Goal: Task Accomplishment & Management: Manage account settings

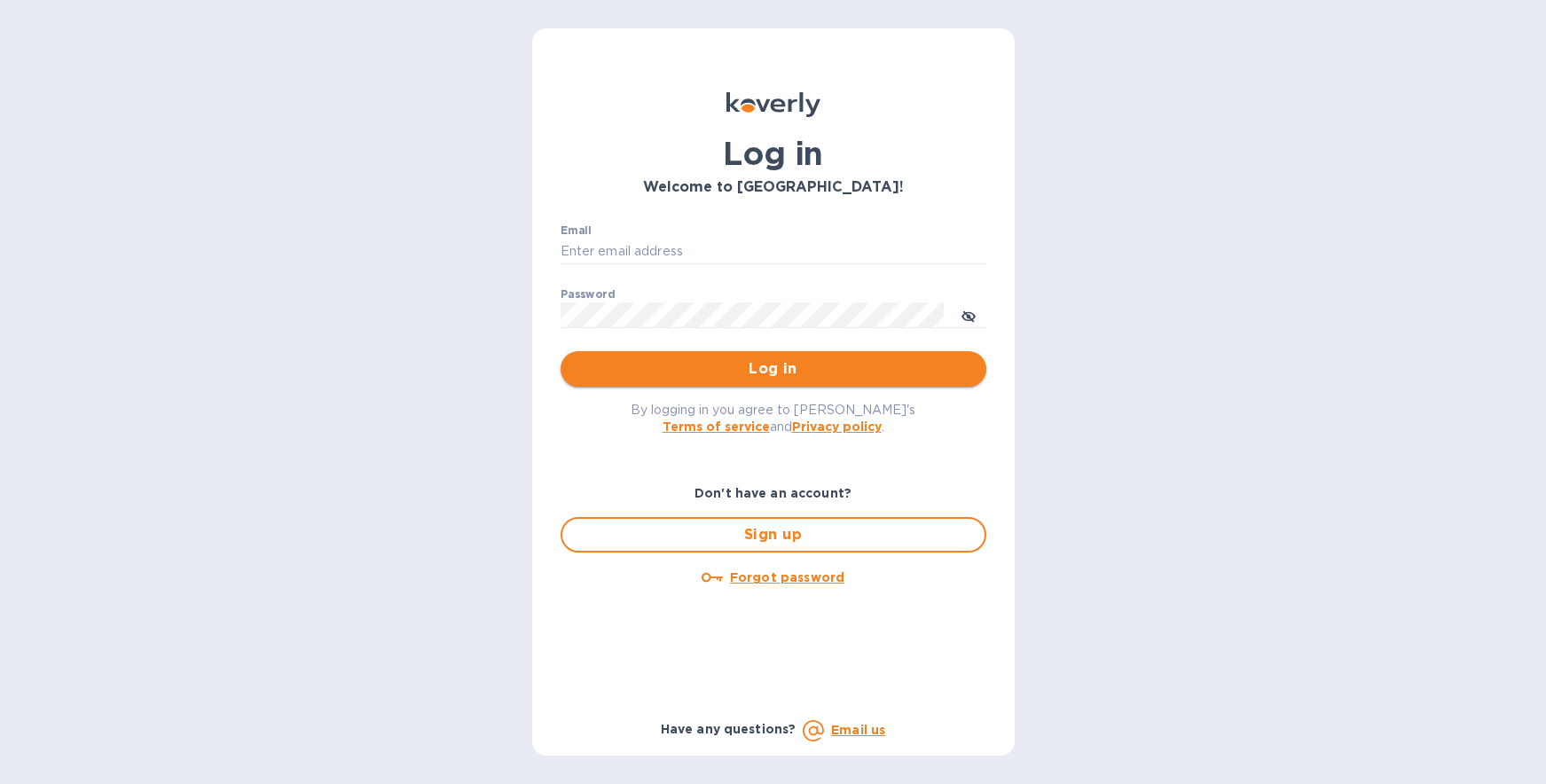
type input "gzall@zallandsons.com"
click at [675, 385] on button "Log in" at bounding box center [773, 369] width 426 height 35
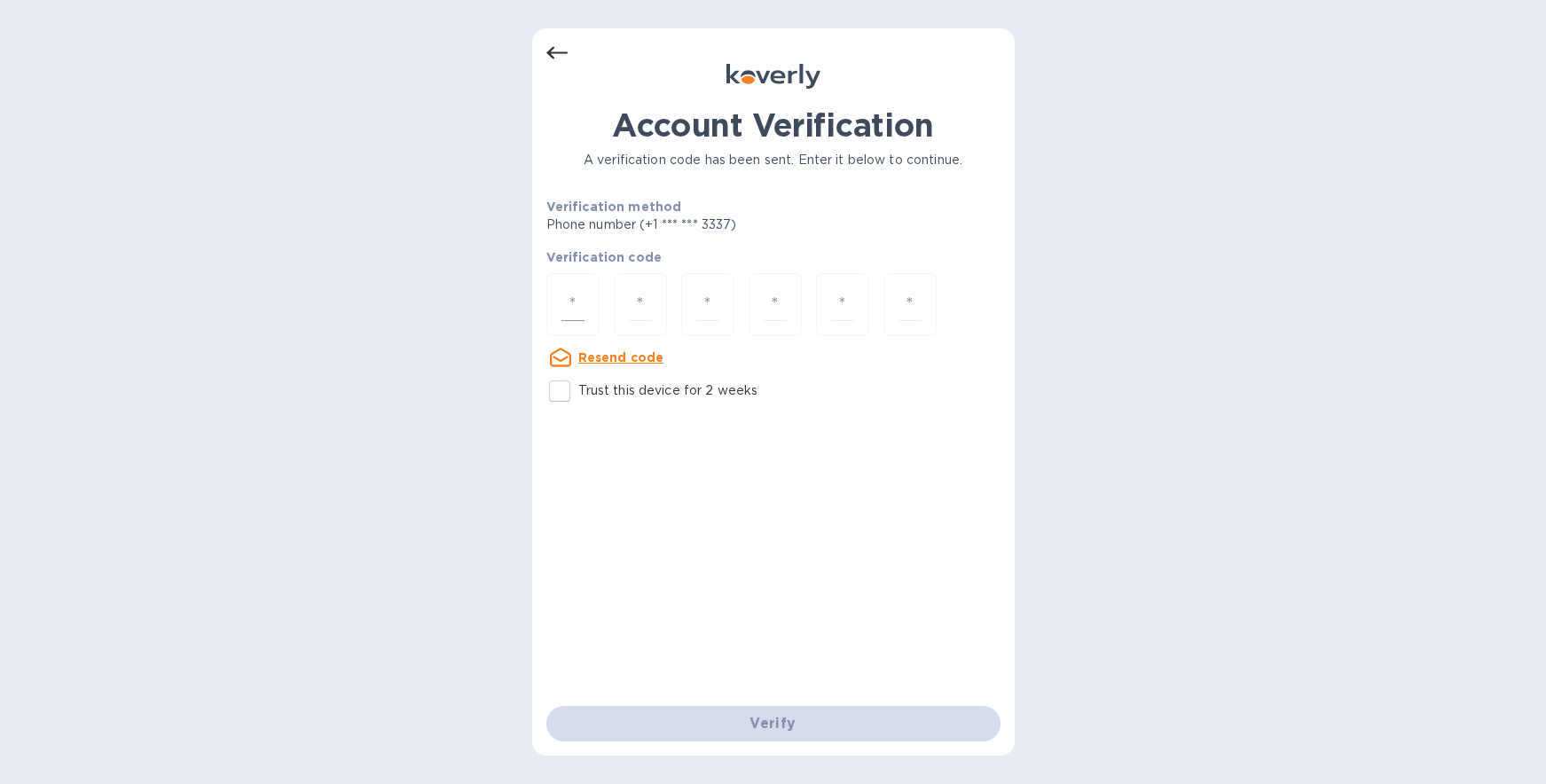
click at [581, 301] on input "number" at bounding box center [572, 304] width 23 height 33
type input "4"
type input "5"
type input "0"
type input "6"
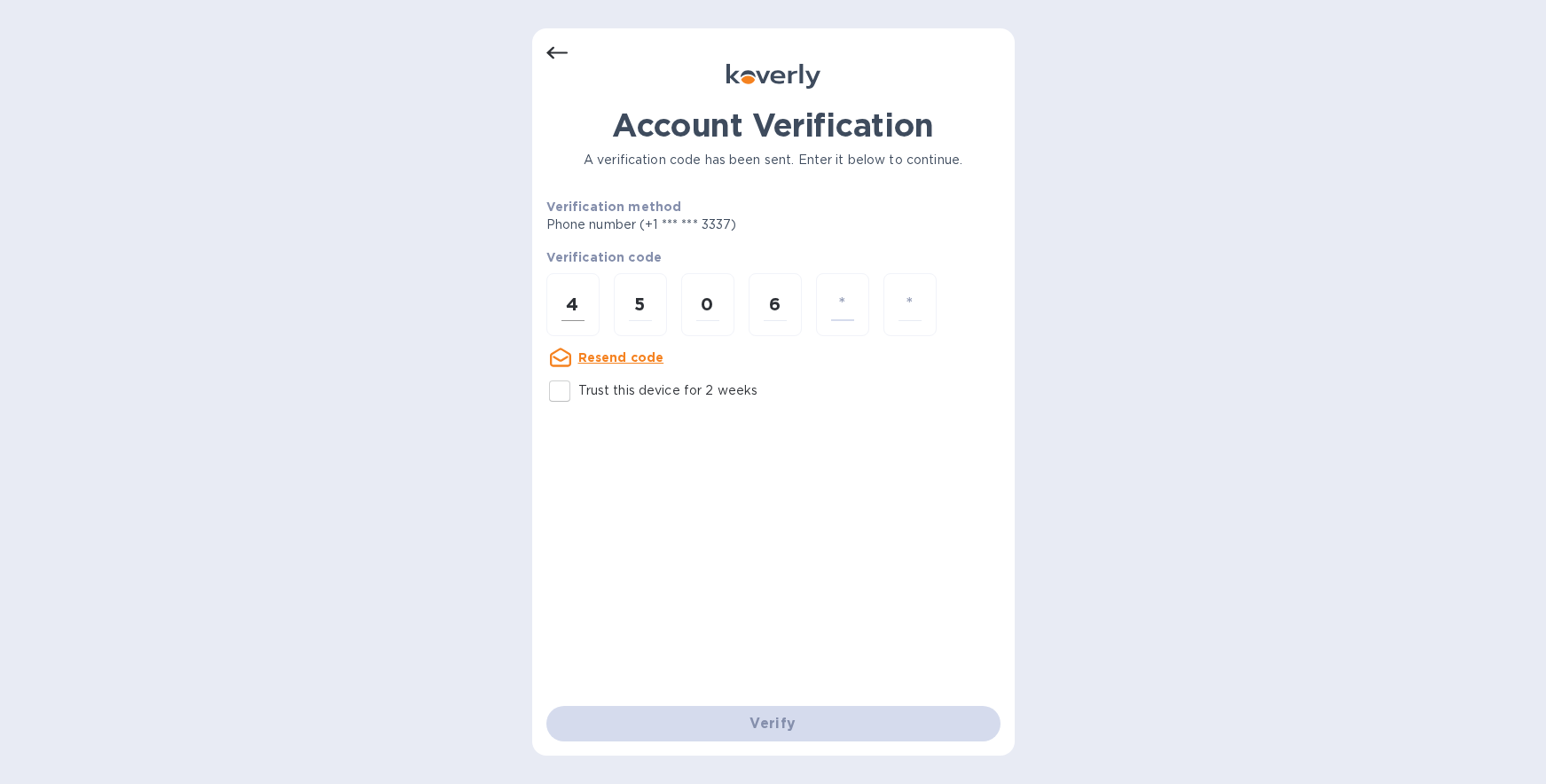
type input "4"
type input "8"
